Goal: Information Seeking & Learning: Learn about a topic

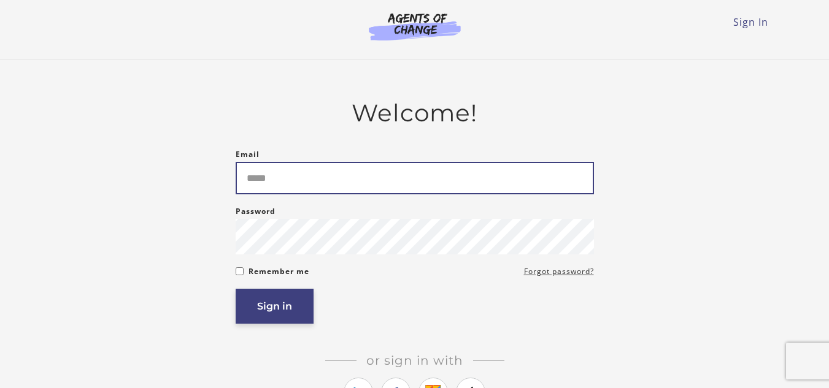
type input "**********"
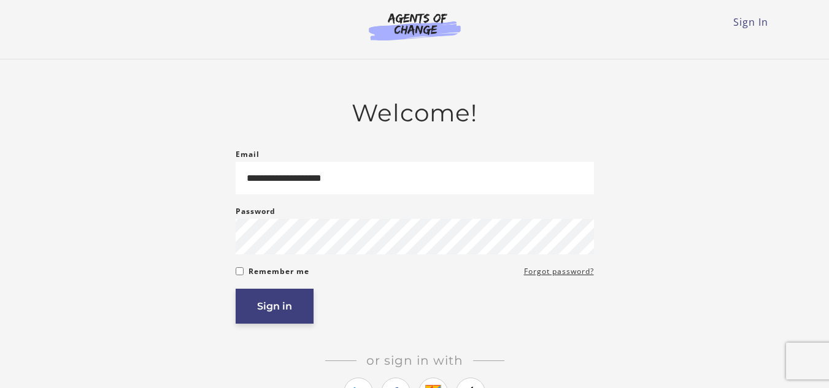
click at [257, 310] on button "Sign in" at bounding box center [275, 306] width 78 height 35
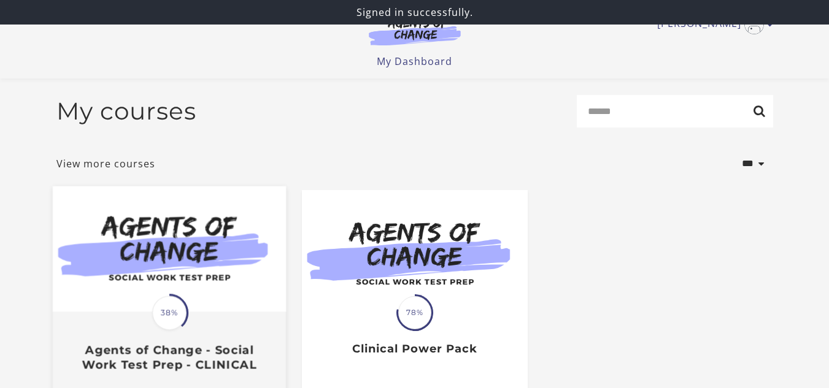
scroll to position [163, 0]
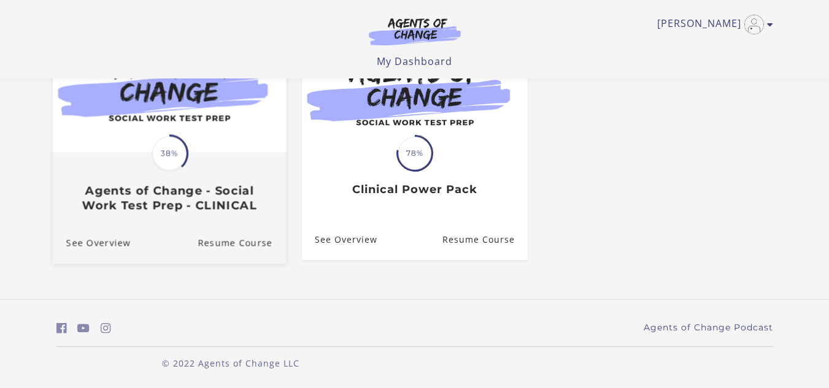
click at [174, 156] on span "38%" at bounding box center [169, 153] width 34 height 34
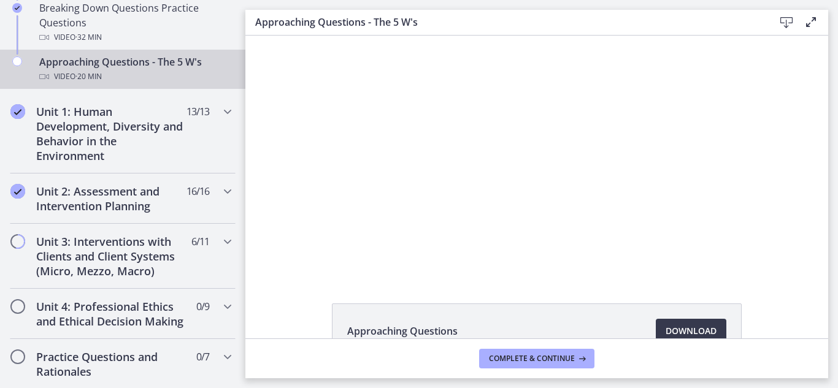
scroll to position [403, 0]
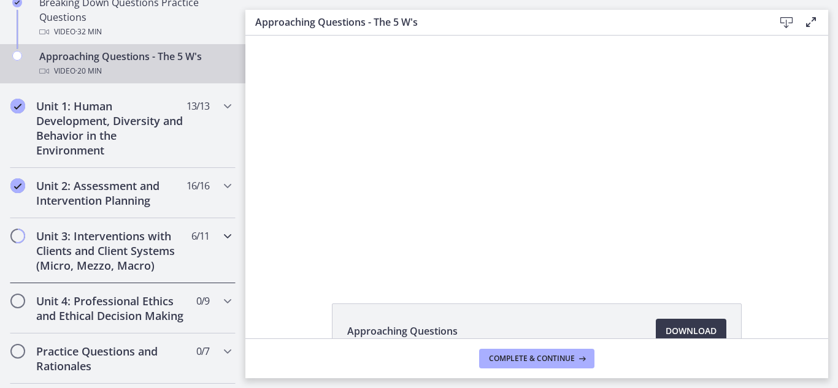
click at [220, 238] on icon "Chapters" at bounding box center [227, 236] width 15 height 15
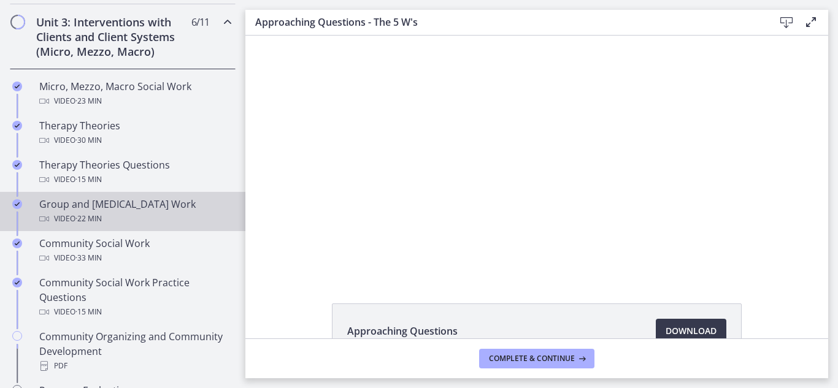
scroll to position [525, 0]
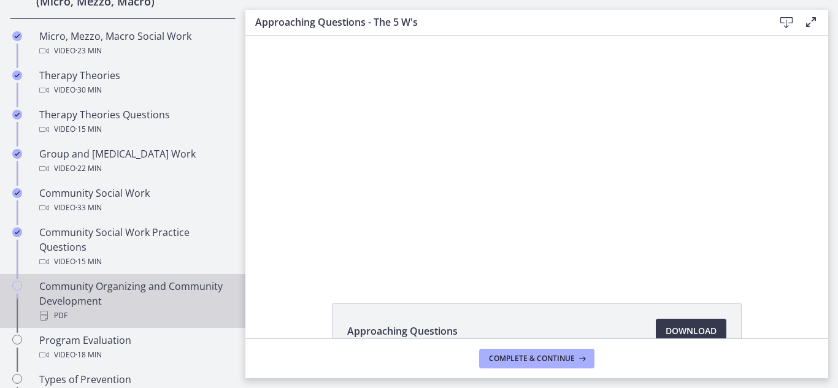
click at [20, 286] on icon "Chapters" at bounding box center [17, 286] width 10 height 10
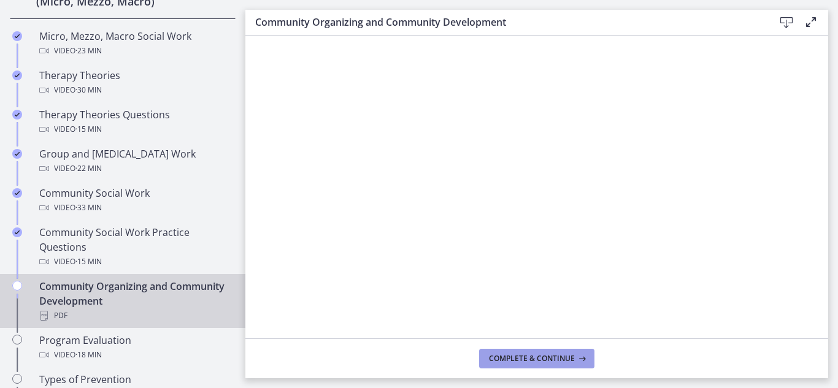
click at [520, 354] on span "Complete & continue" at bounding box center [532, 359] width 86 height 10
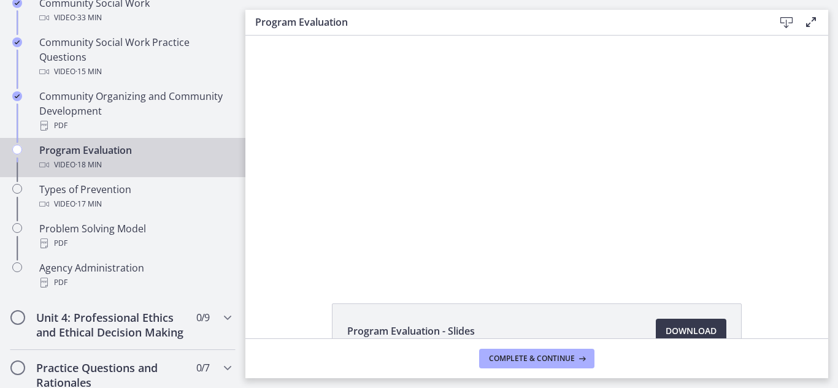
scroll to position [728, 0]
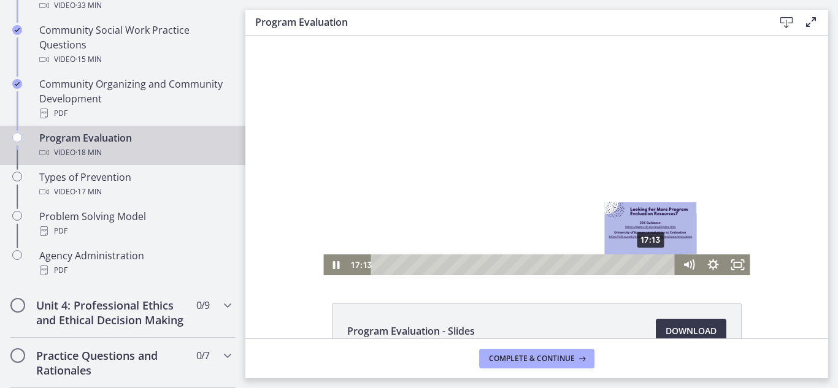
drag, startPoint x: 610, startPoint y: 267, endPoint x: 645, endPoint y: 268, distance: 35.6
click at [647, 266] on div "Playbar" at bounding box center [650, 264] width 7 height 7
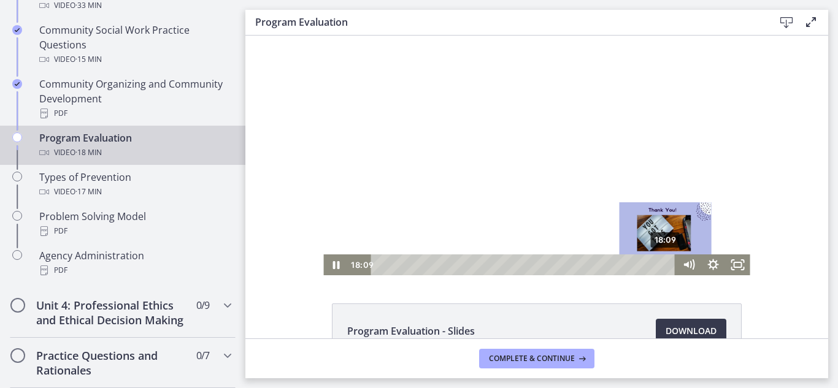
drag, startPoint x: 645, startPoint y: 267, endPoint x: 662, endPoint y: 266, distance: 17.2
click at [662, 266] on div "Playbar" at bounding box center [664, 264] width 7 height 7
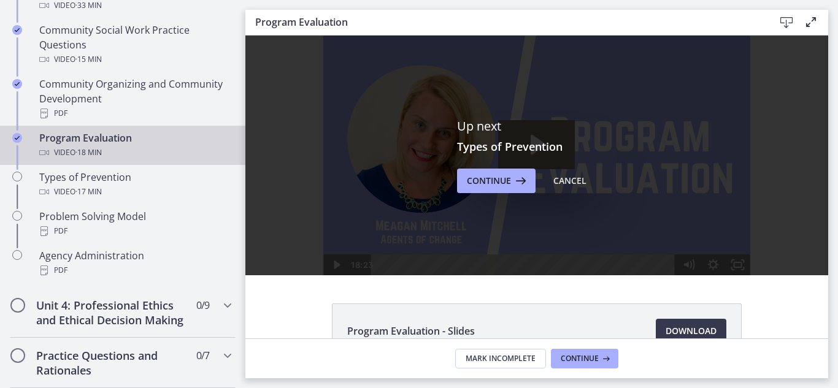
scroll to position [0, 0]
click at [556, 183] on div "Cancel" at bounding box center [569, 181] width 33 height 15
